Goal: Task Accomplishment & Management: Contribute content

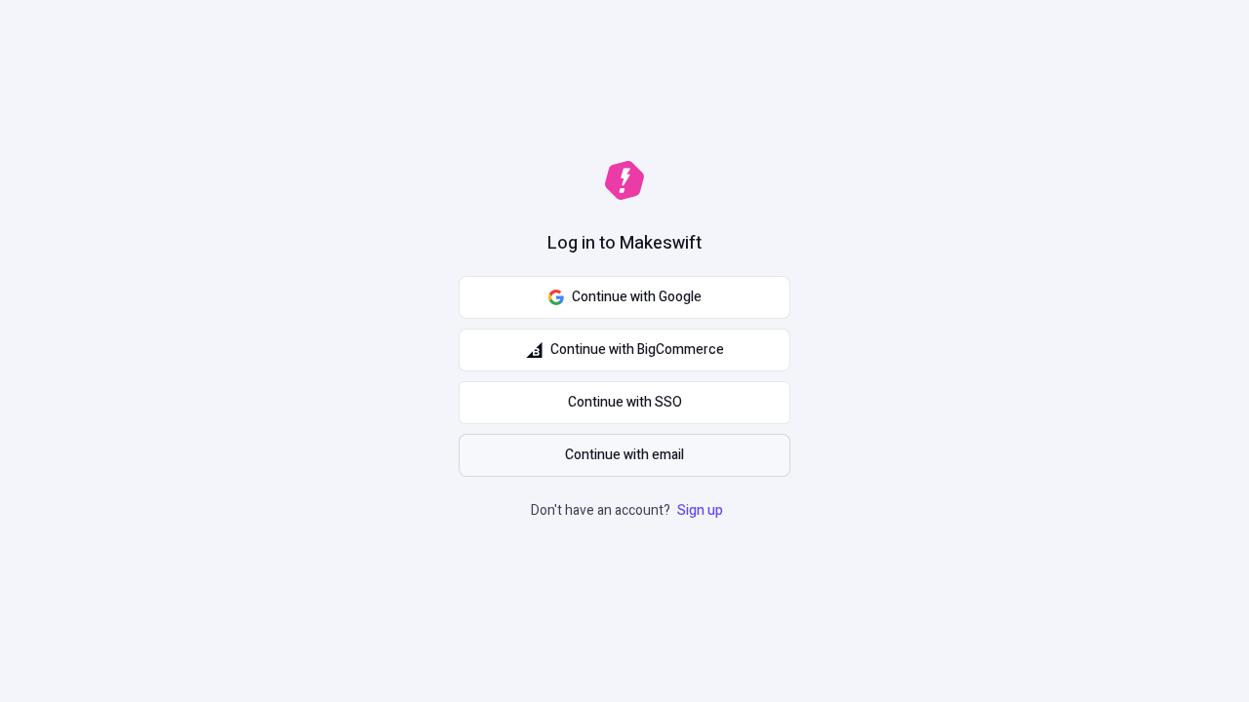
click at [624, 456] on span "Continue with email" at bounding box center [624, 455] width 119 height 21
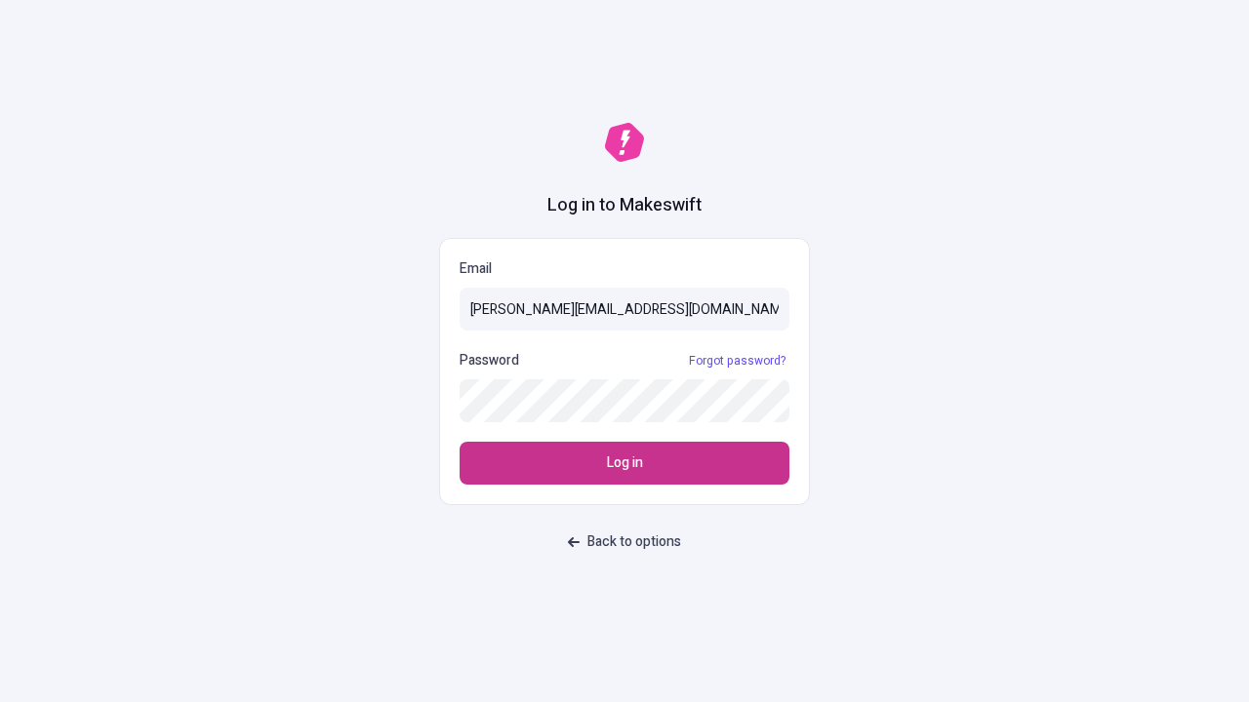
click at [624, 463] on span "Log in" at bounding box center [625, 463] width 36 height 21
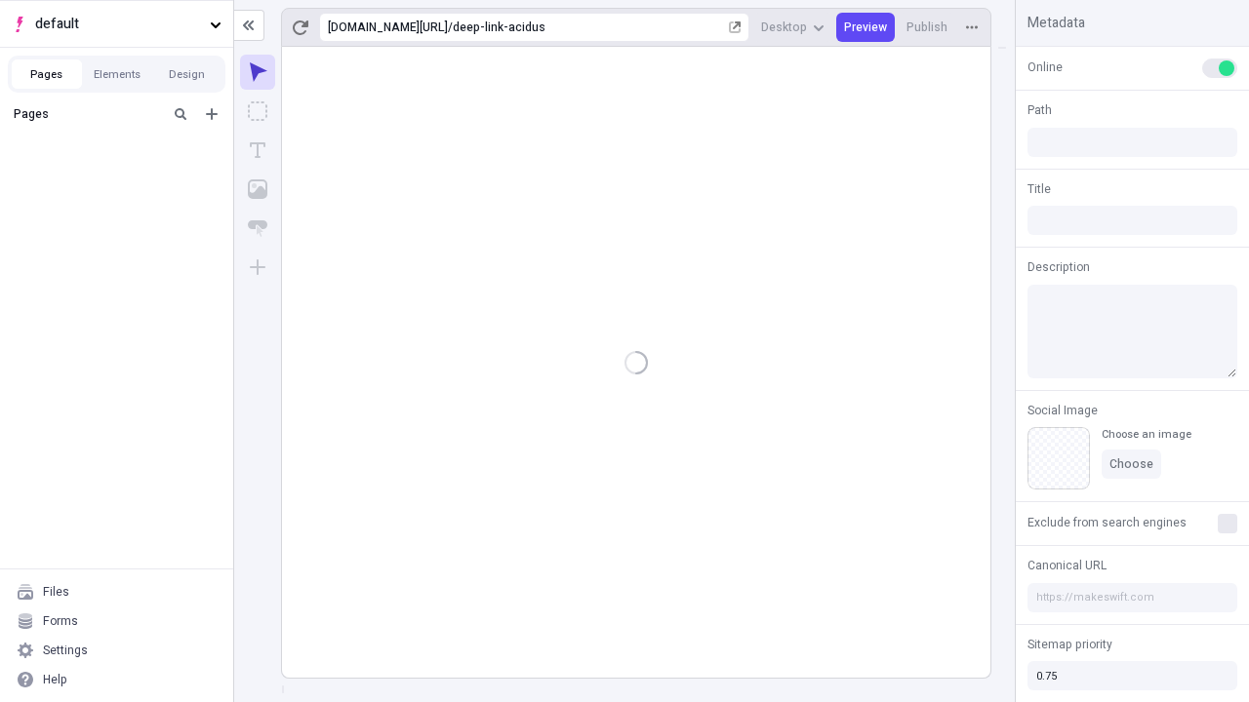
type input "/deep-link-acidus"
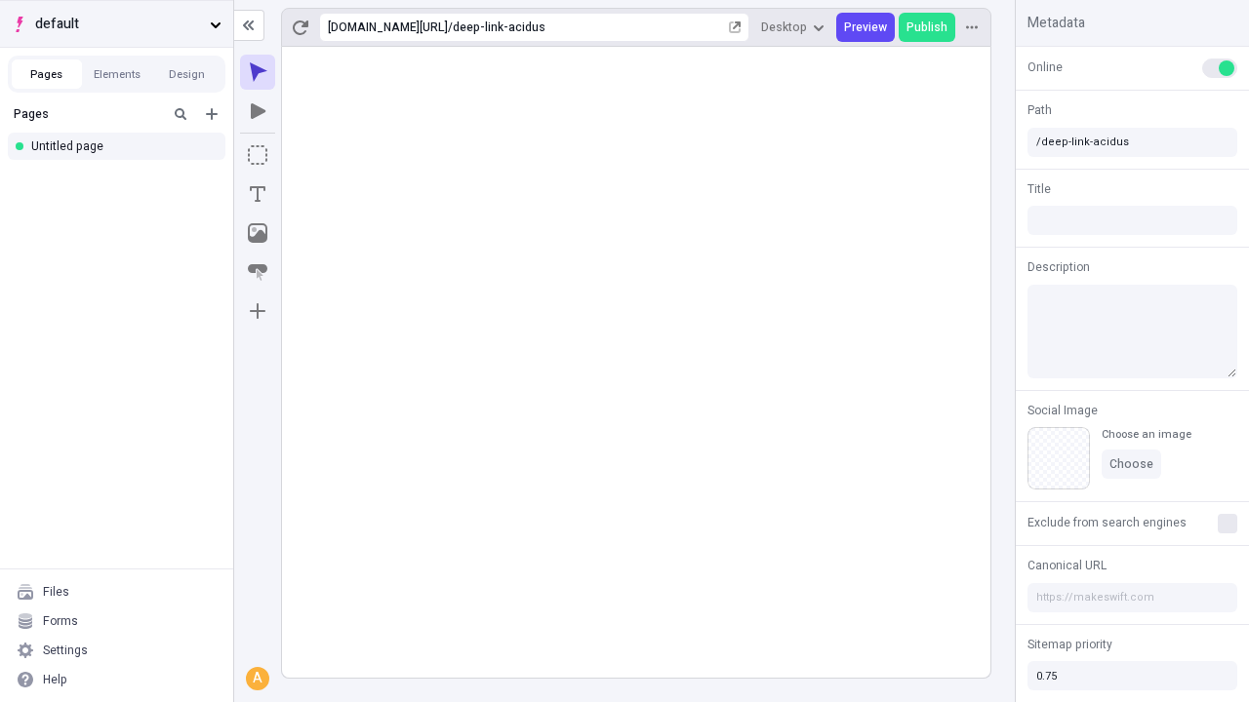
click at [116, 23] on span "default" at bounding box center [118, 24] width 167 height 21
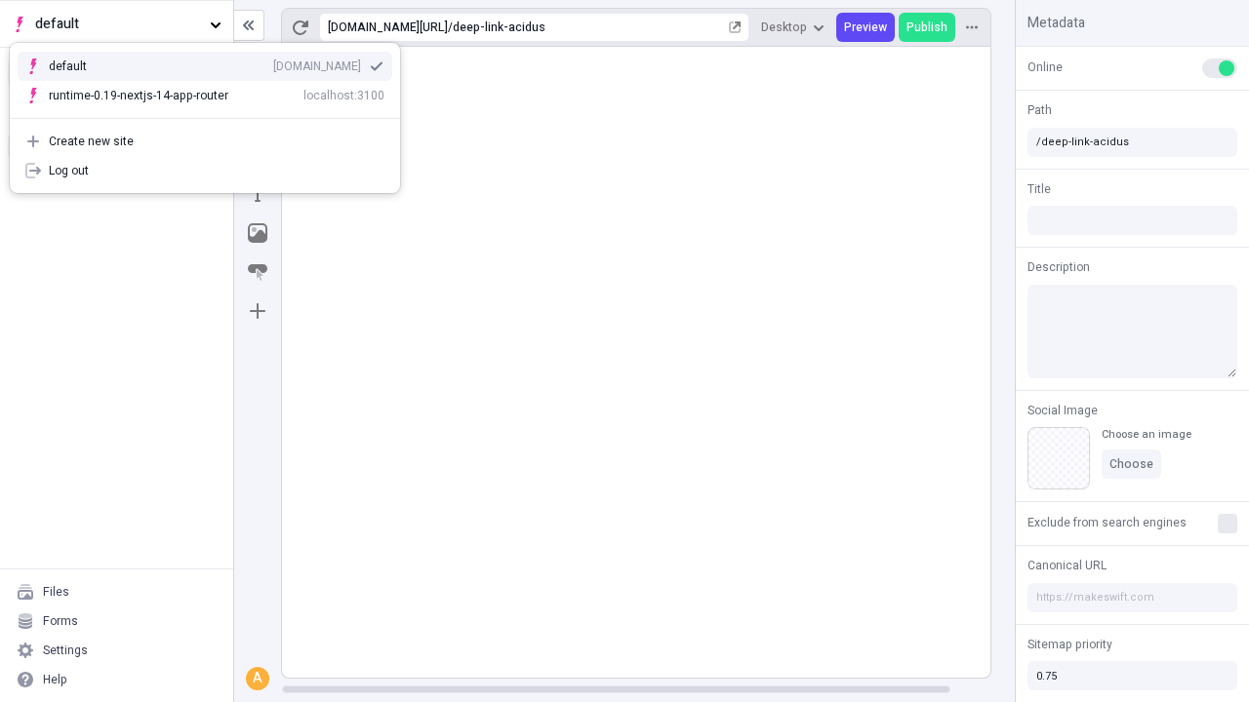
click at [205, 141] on div "Create new site" at bounding box center [217, 142] width 336 height 16
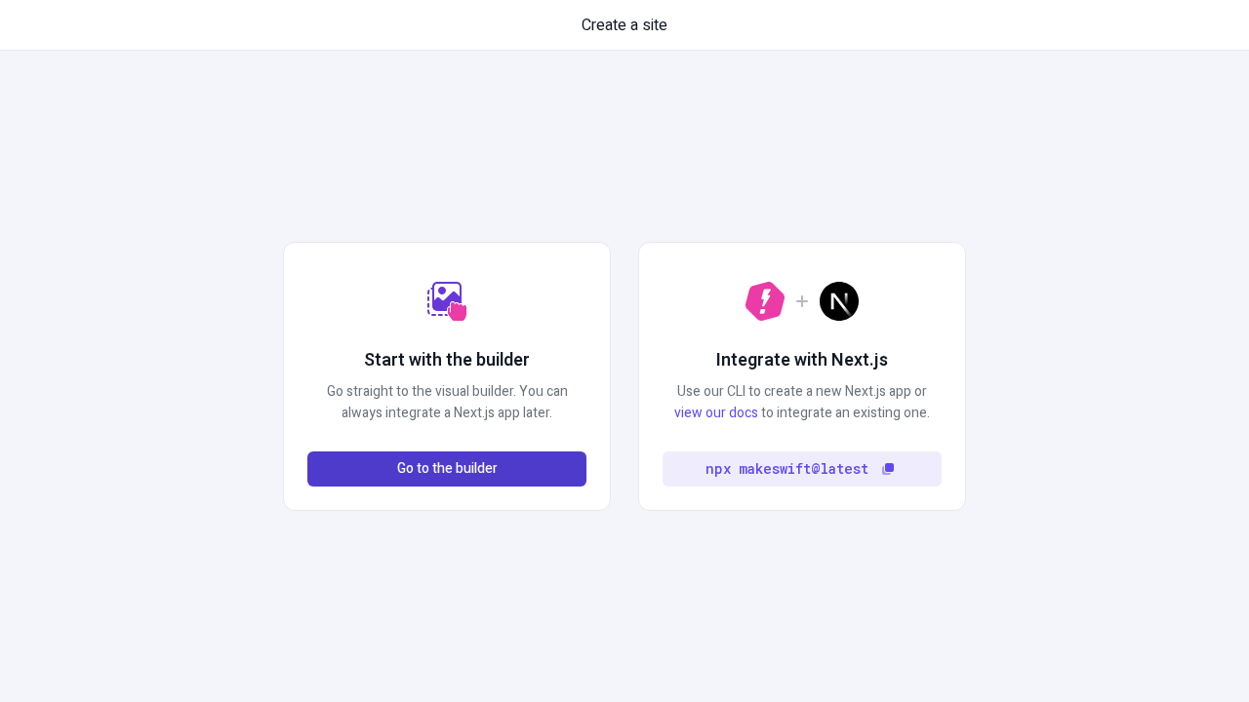
click at [447, 469] on span "Go to the builder" at bounding box center [447, 469] width 100 height 21
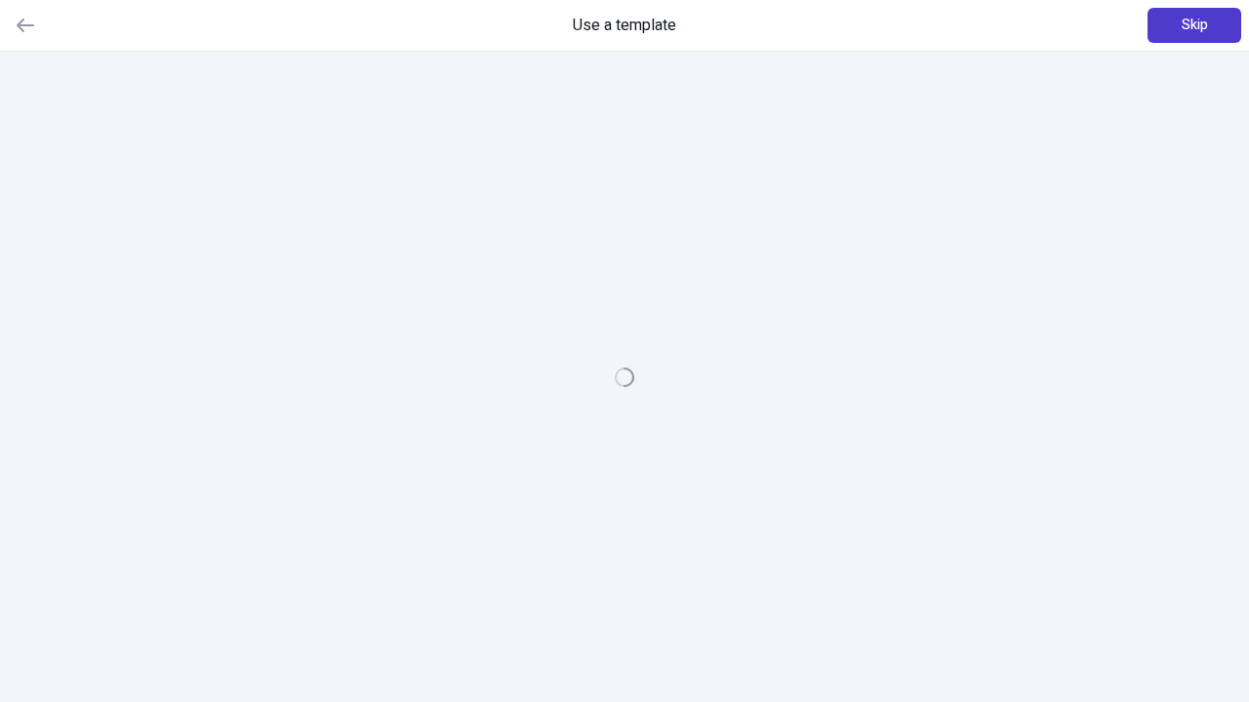
click at [1194, 25] on span "Skip" at bounding box center [1194, 25] width 26 height 21
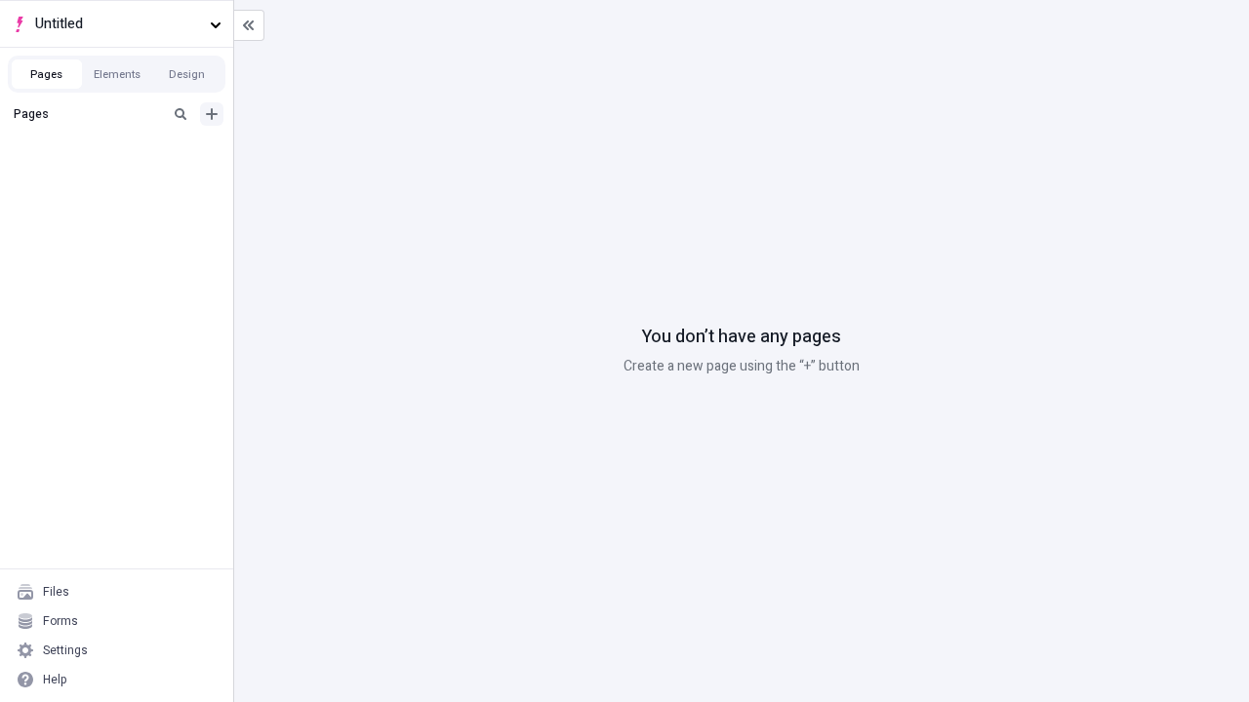
click at [212, 114] on icon "Add new" at bounding box center [212, 114] width 12 height 12
click at [122, 178] on div "Blank page" at bounding box center [121, 177] width 187 height 29
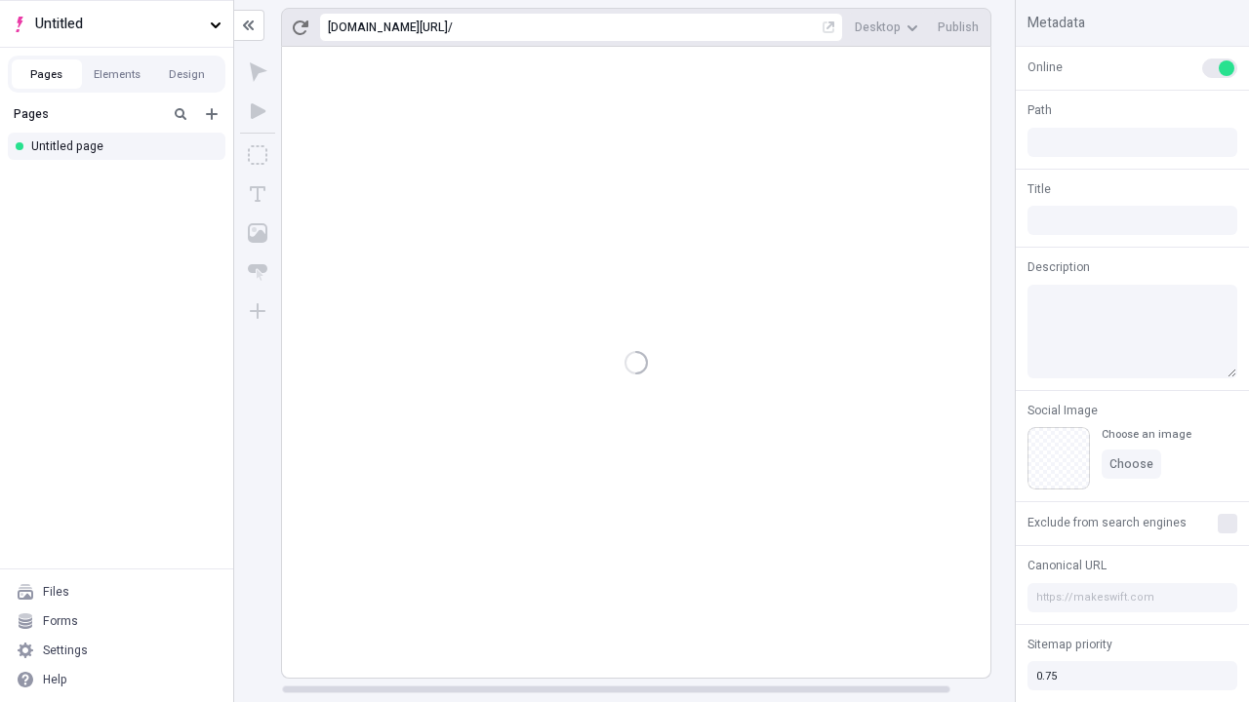
type input "/page"
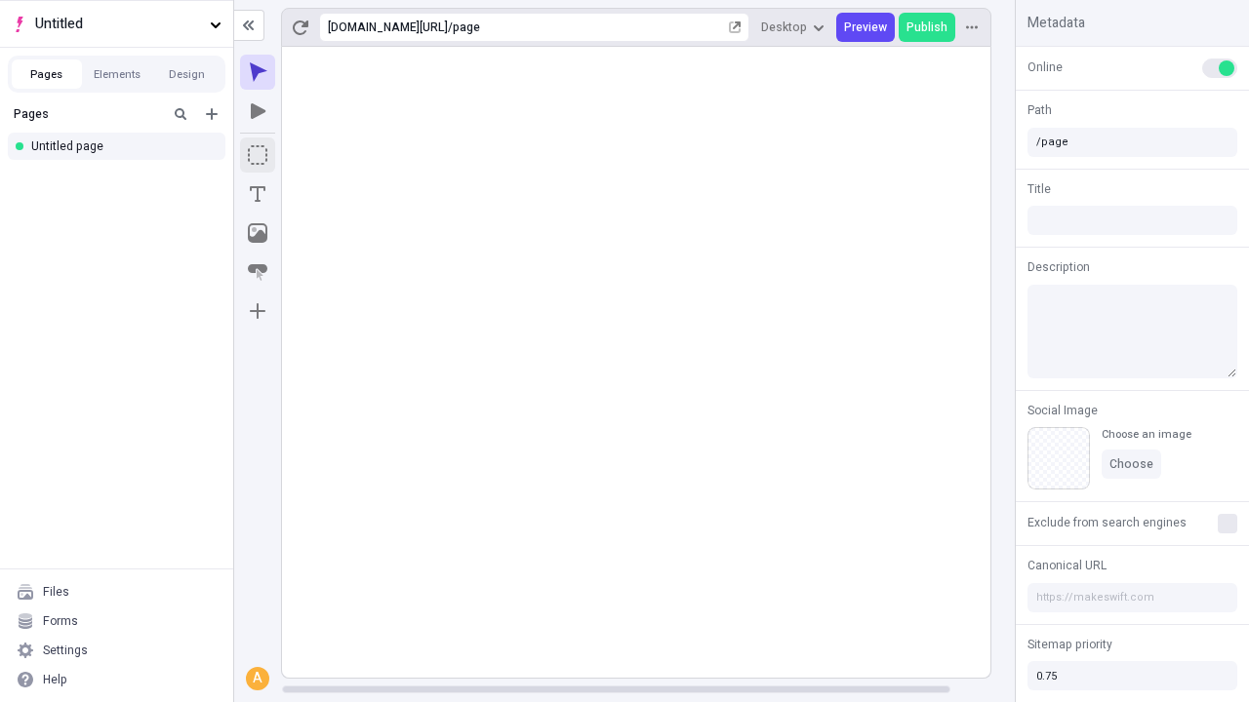
click at [258, 155] on icon "Box" at bounding box center [258, 155] width 20 height 20
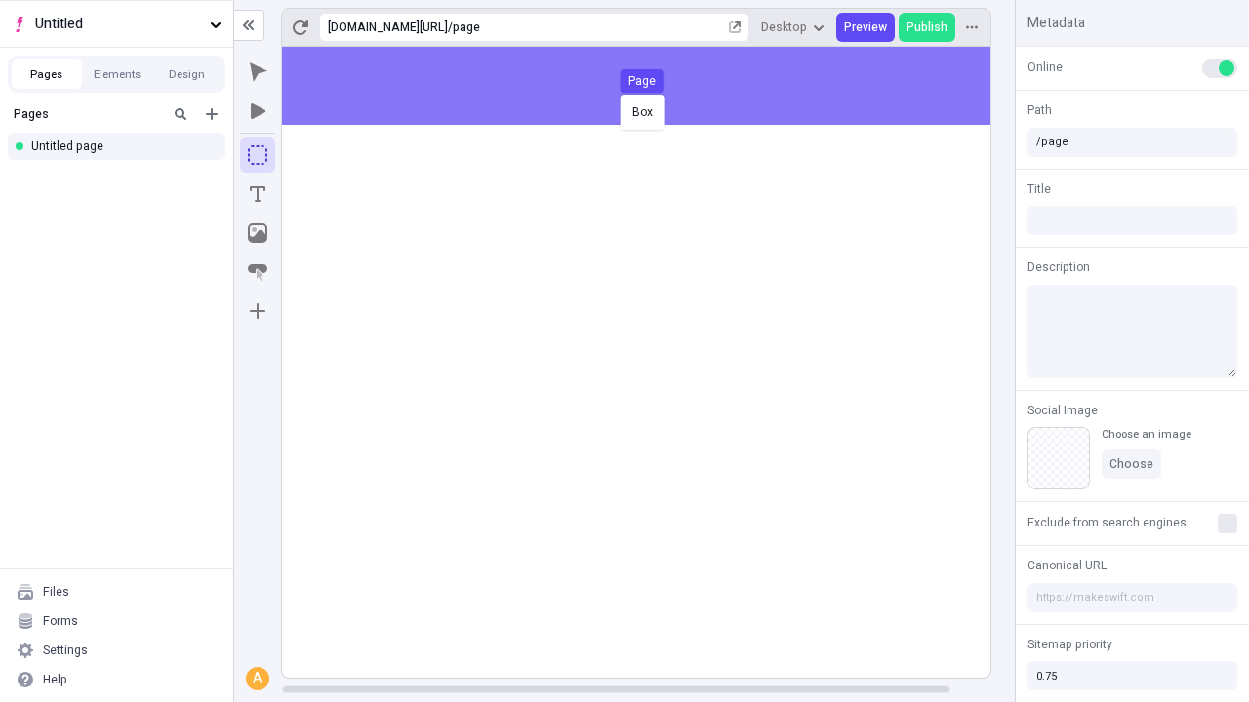
click at [656, 86] on div "Box Page" at bounding box center [624, 351] width 1249 height 702
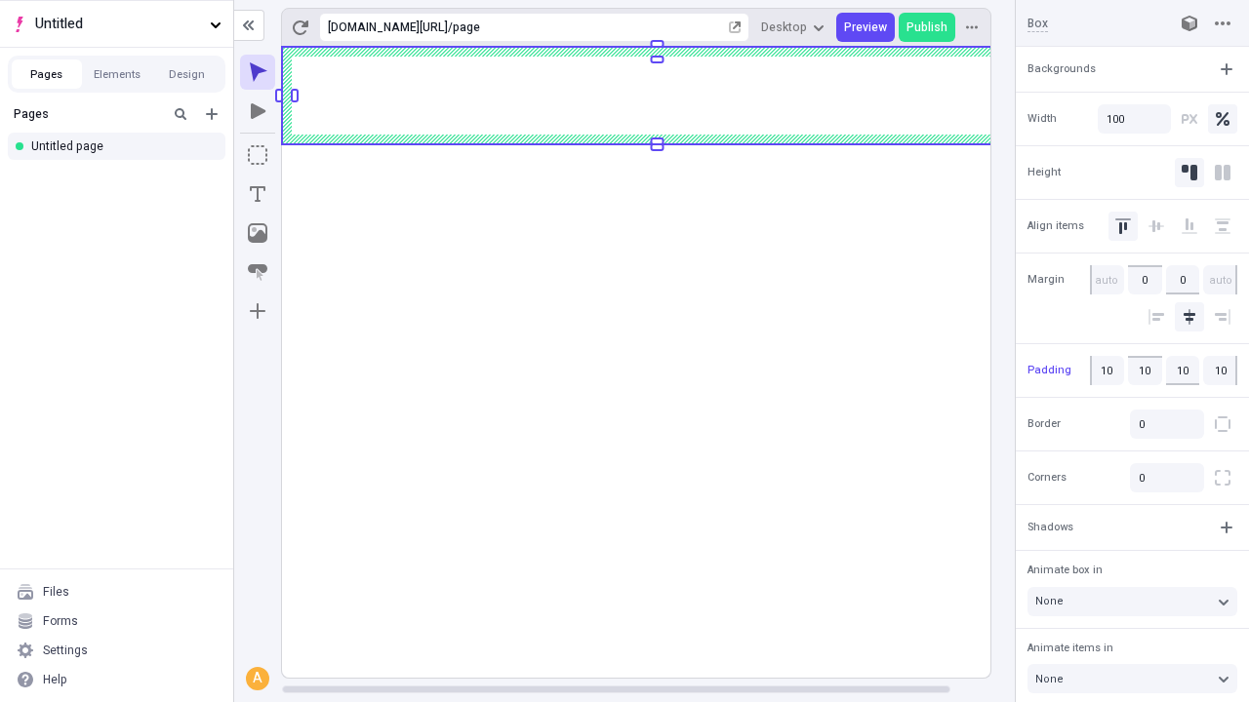
click at [258, 233] on icon "Image" at bounding box center [258, 233] width 20 height 20
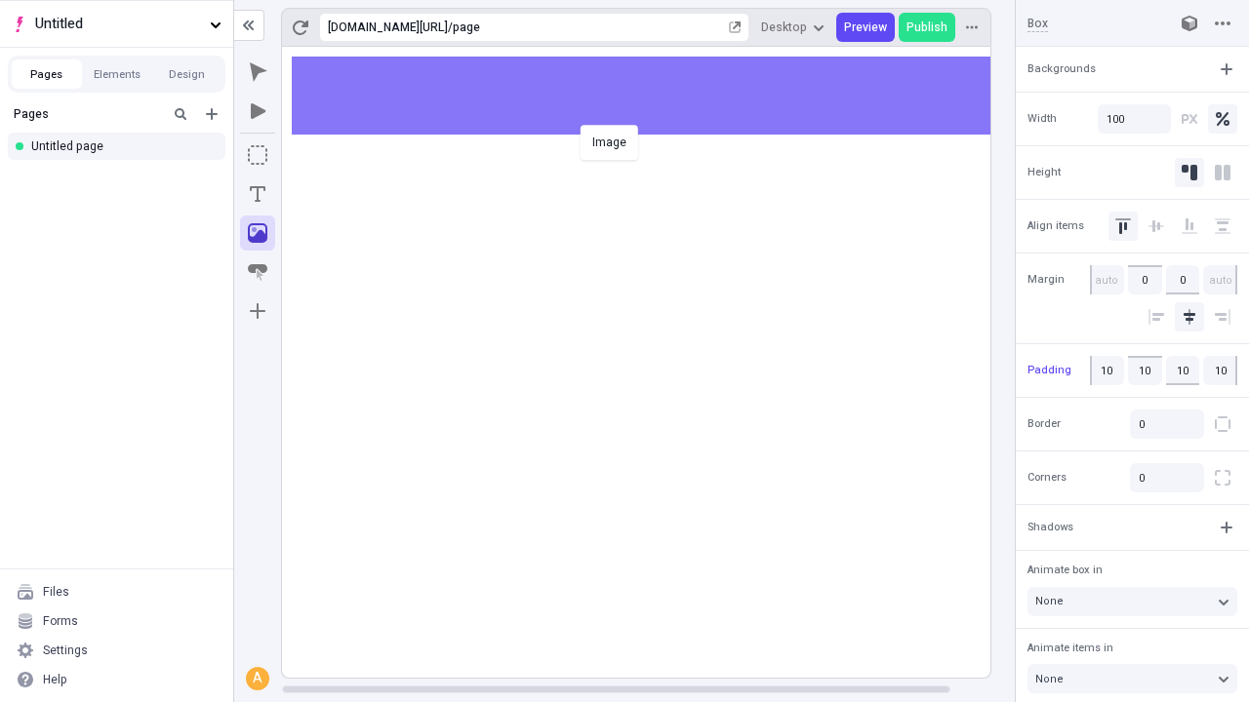
click at [656, 96] on div "Image" at bounding box center [624, 351] width 1249 height 702
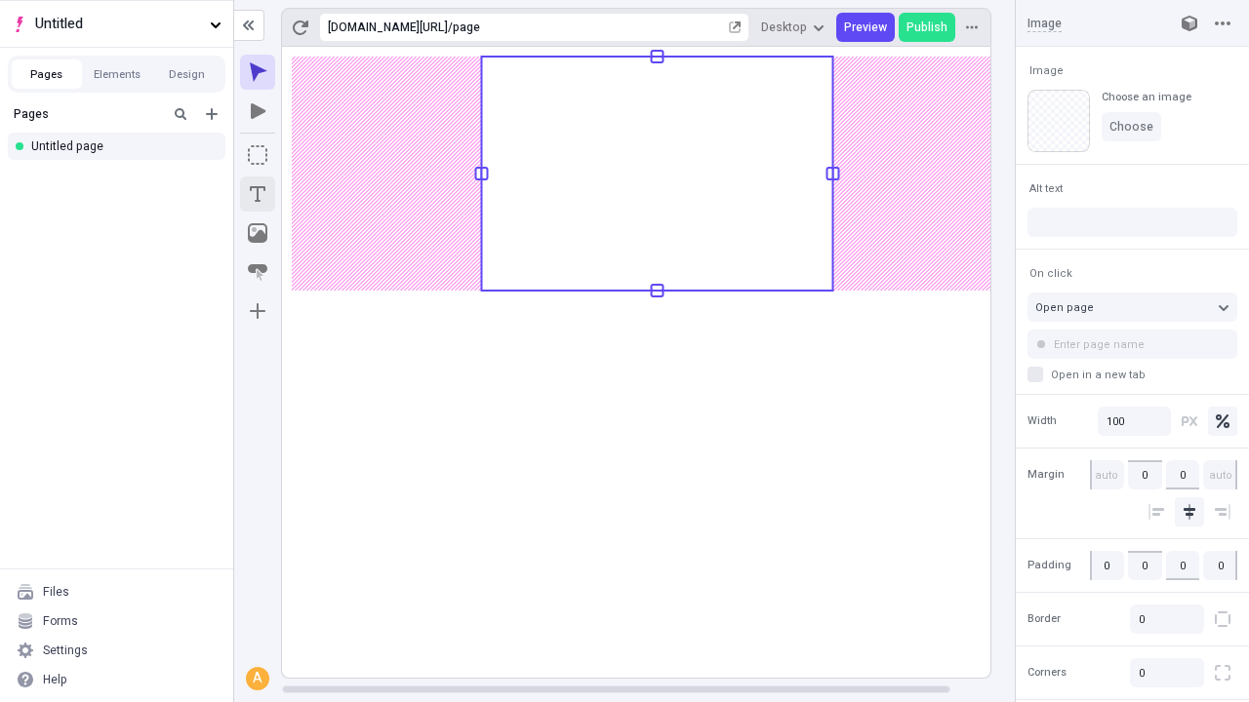
click at [258, 194] on icon "Text" at bounding box center [258, 194] width 16 height 16
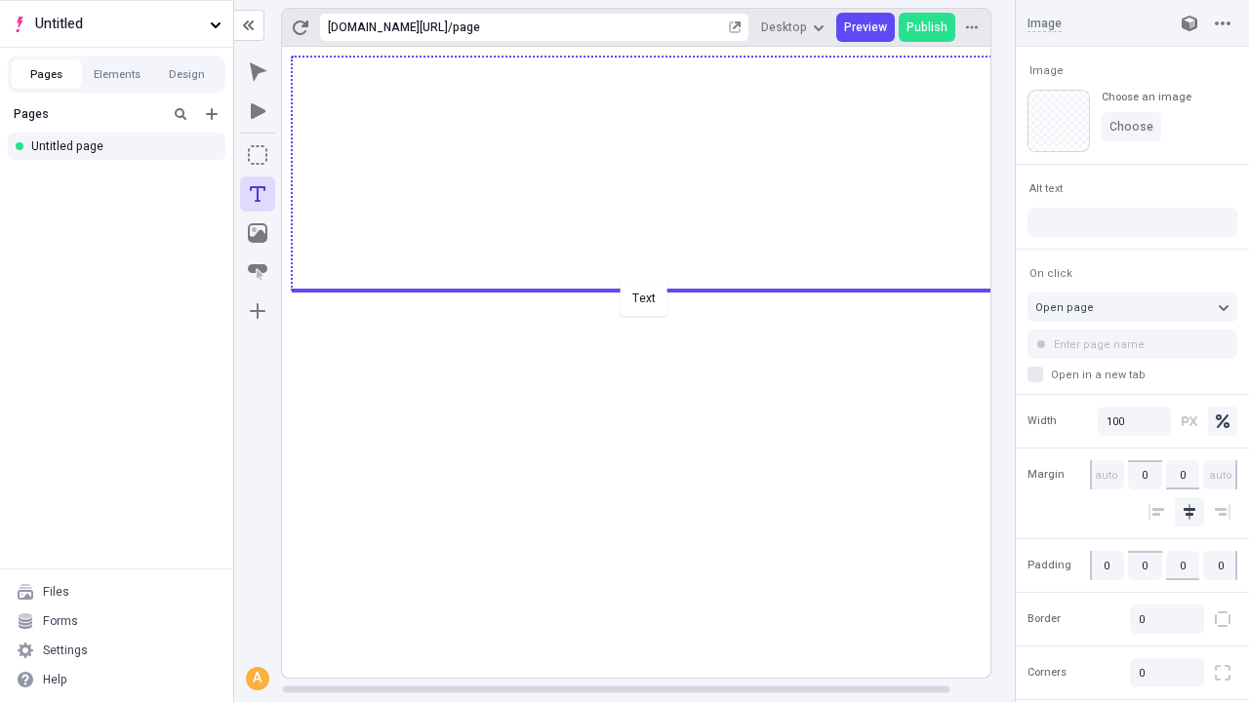
click at [656, 289] on div "Text" at bounding box center [624, 351] width 1249 height 702
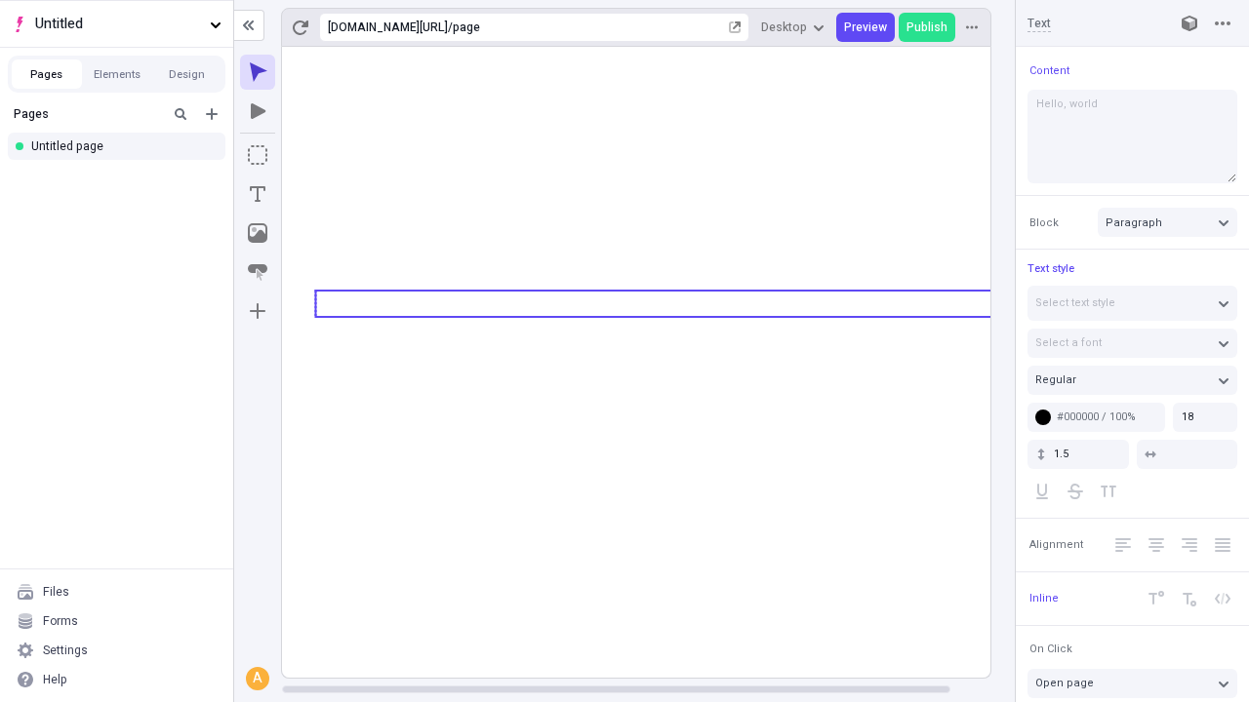
type textarea "Hello, world!"
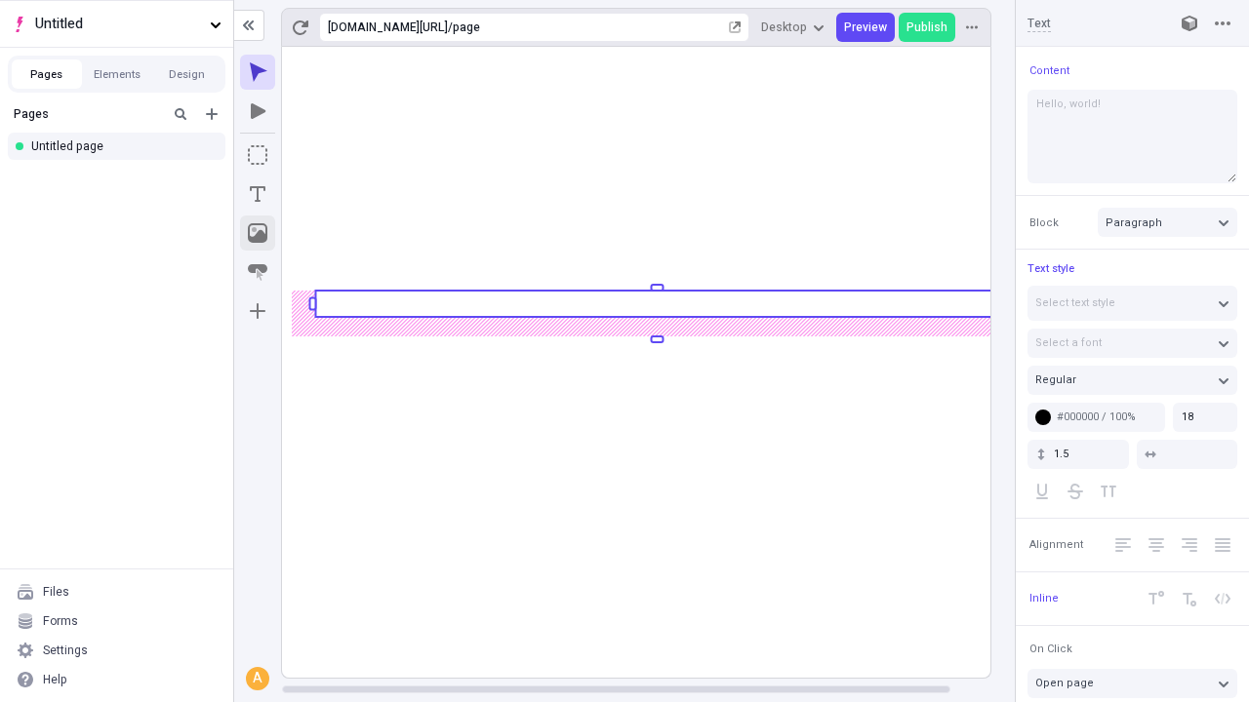
click at [258, 233] on icon "Image" at bounding box center [258, 233] width 20 height 20
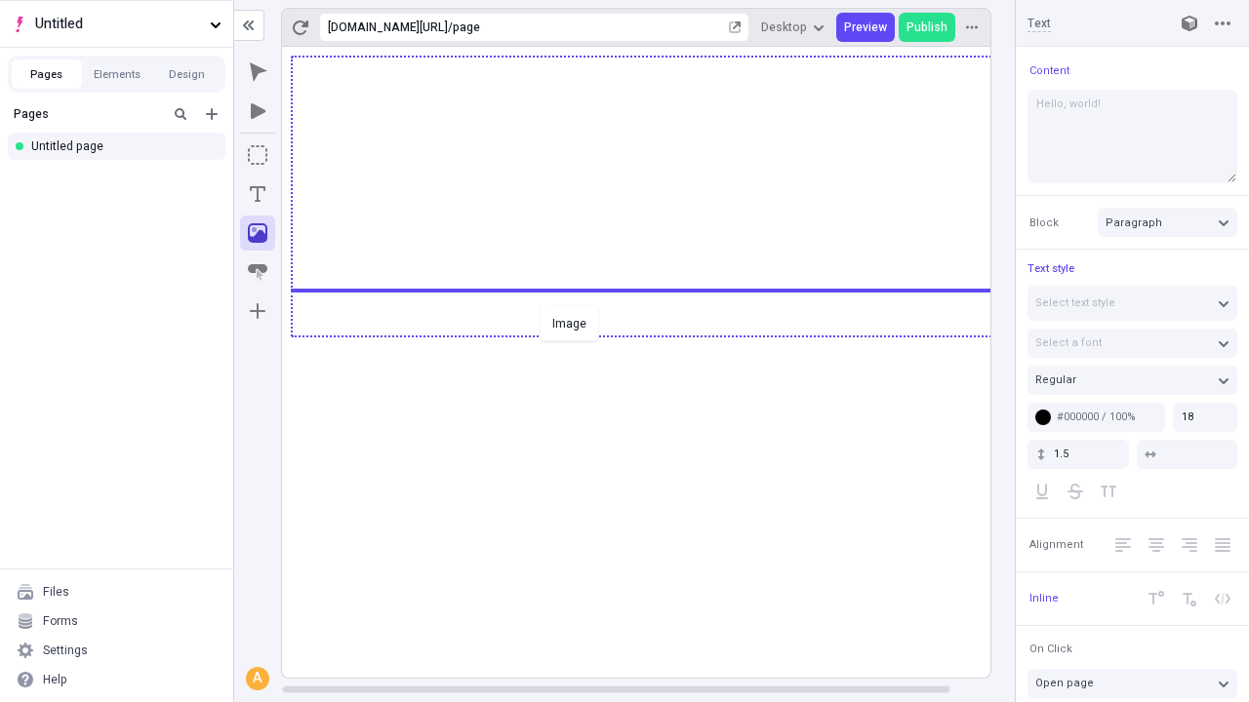
click at [656, 335] on div "Image" at bounding box center [624, 351] width 1249 height 702
